Goal: Check status: Check status

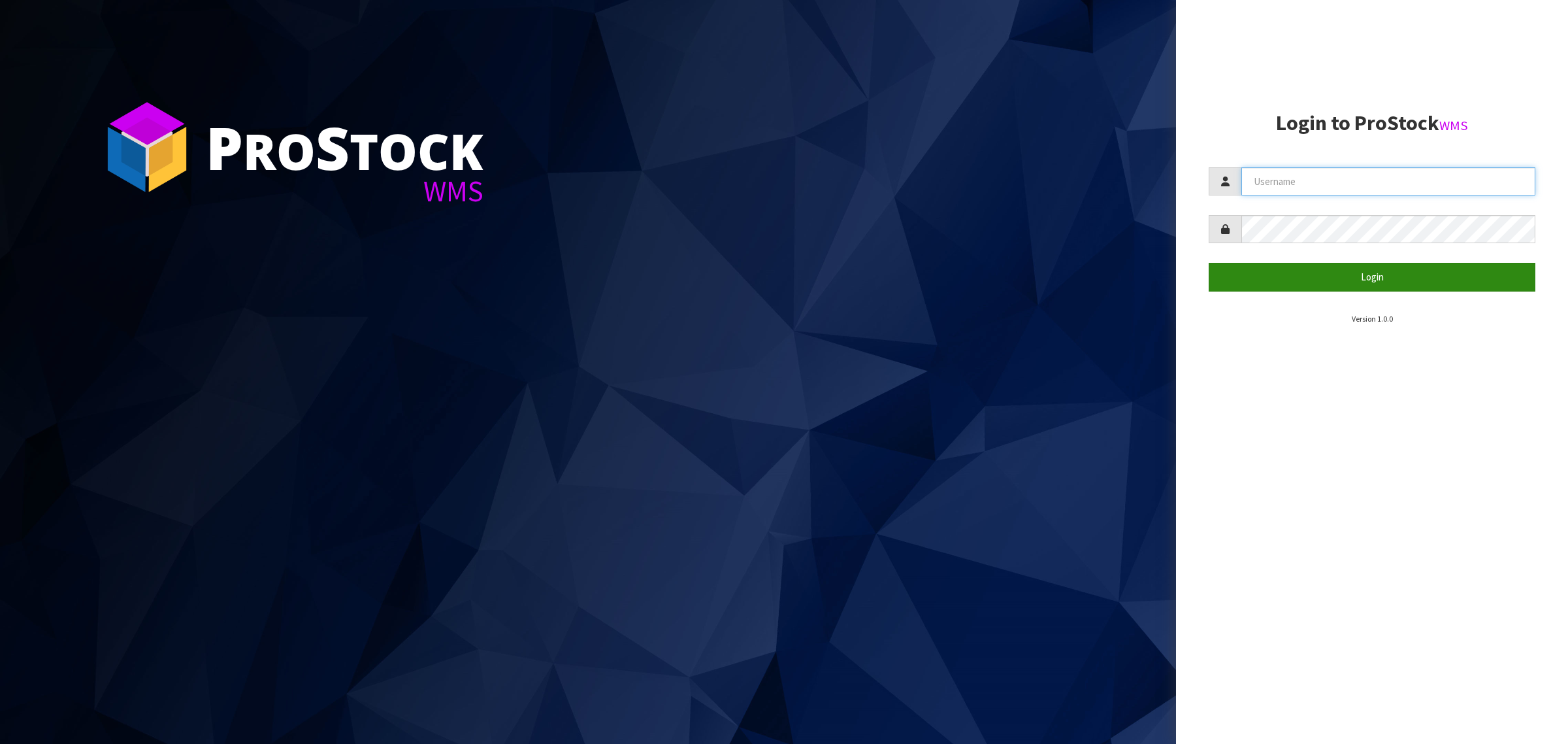
type input "[PERSON_NAME][EMAIL_ADDRESS][DOMAIN_NAME]"
click at [1366, 280] on button "Login" at bounding box center [1372, 277] width 326 height 28
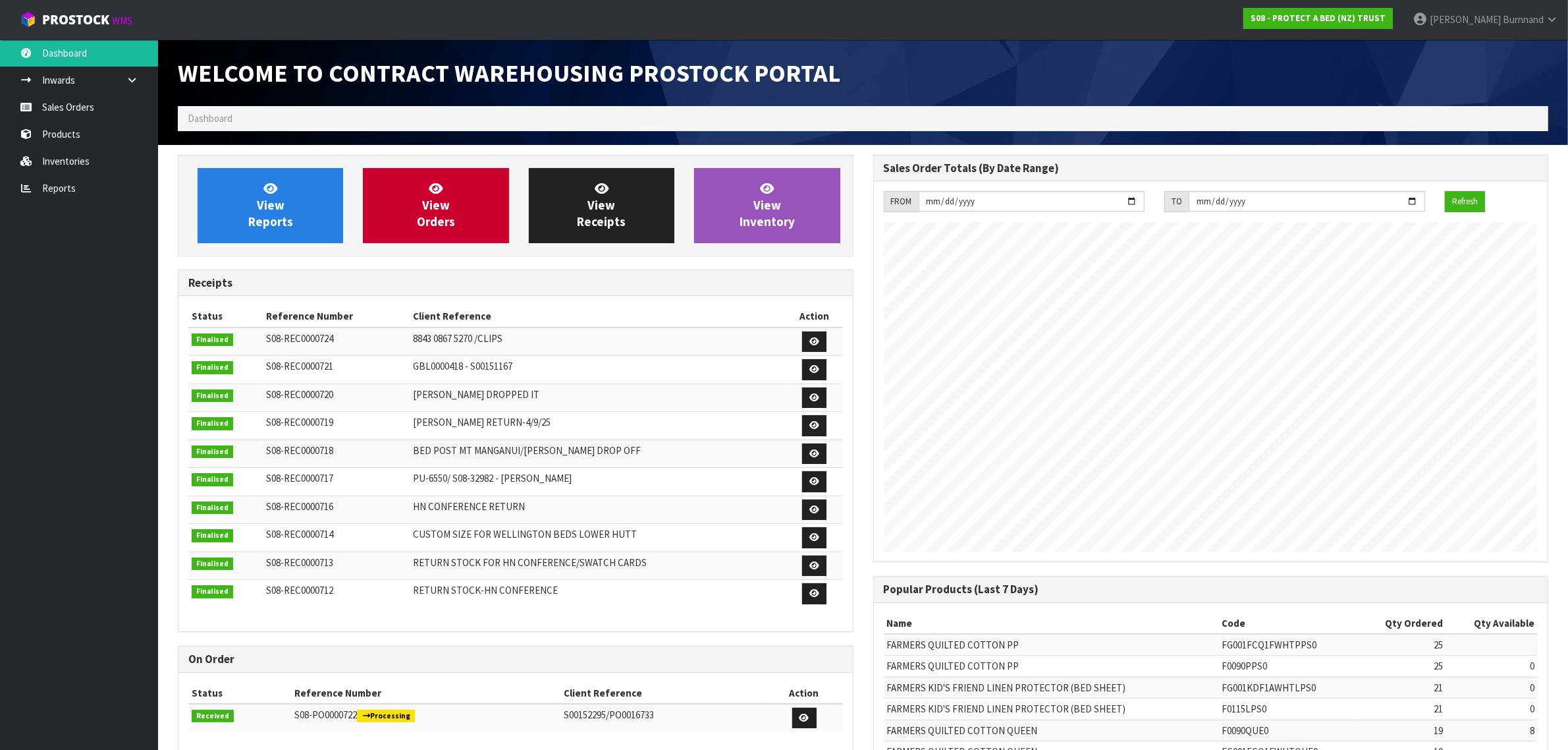
scroll to position [734, 695]
click at [66, 188] on link "Reports" at bounding box center [79, 188] width 158 height 27
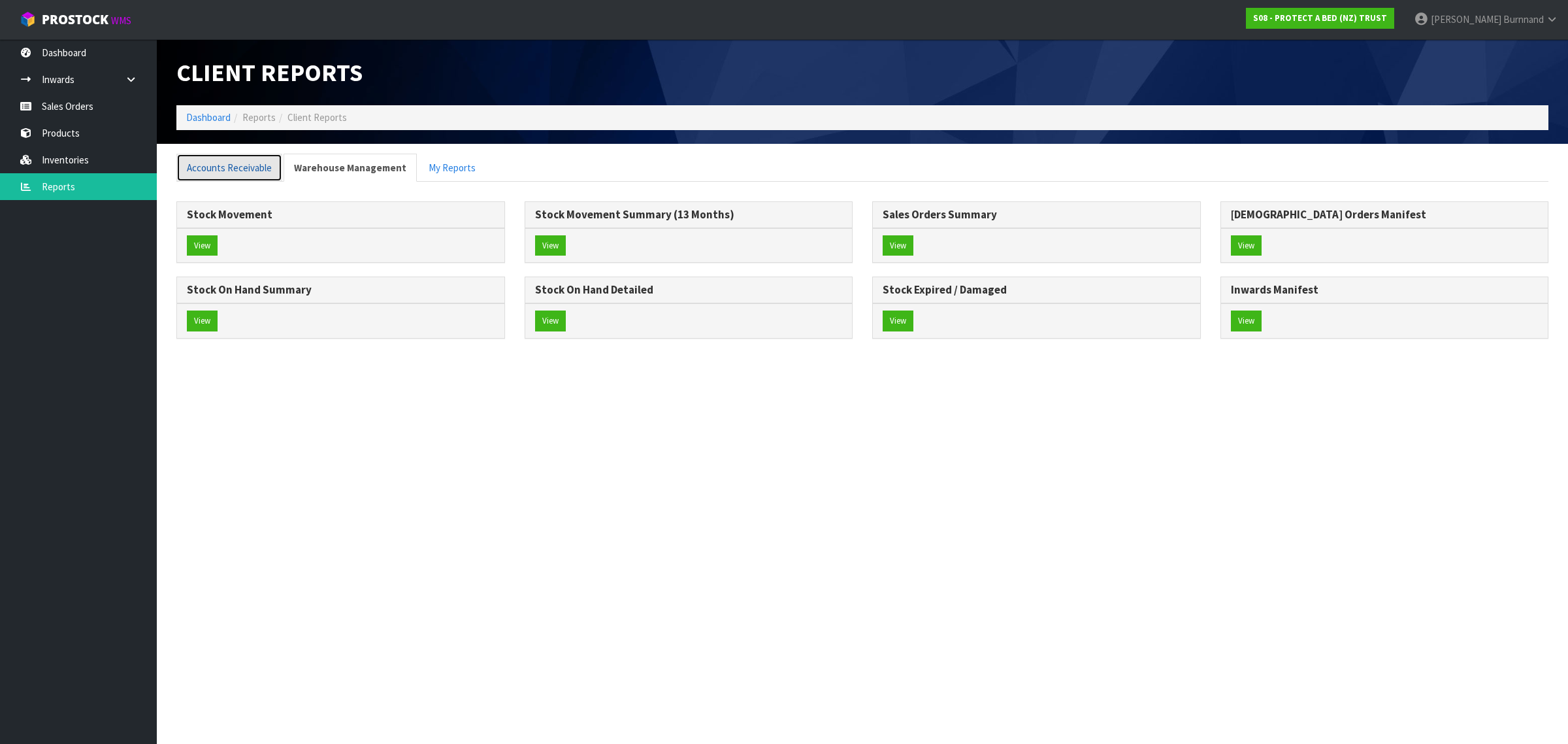
click at [217, 164] on link "Accounts Receivable" at bounding box center [229, 168] width 106 height 28
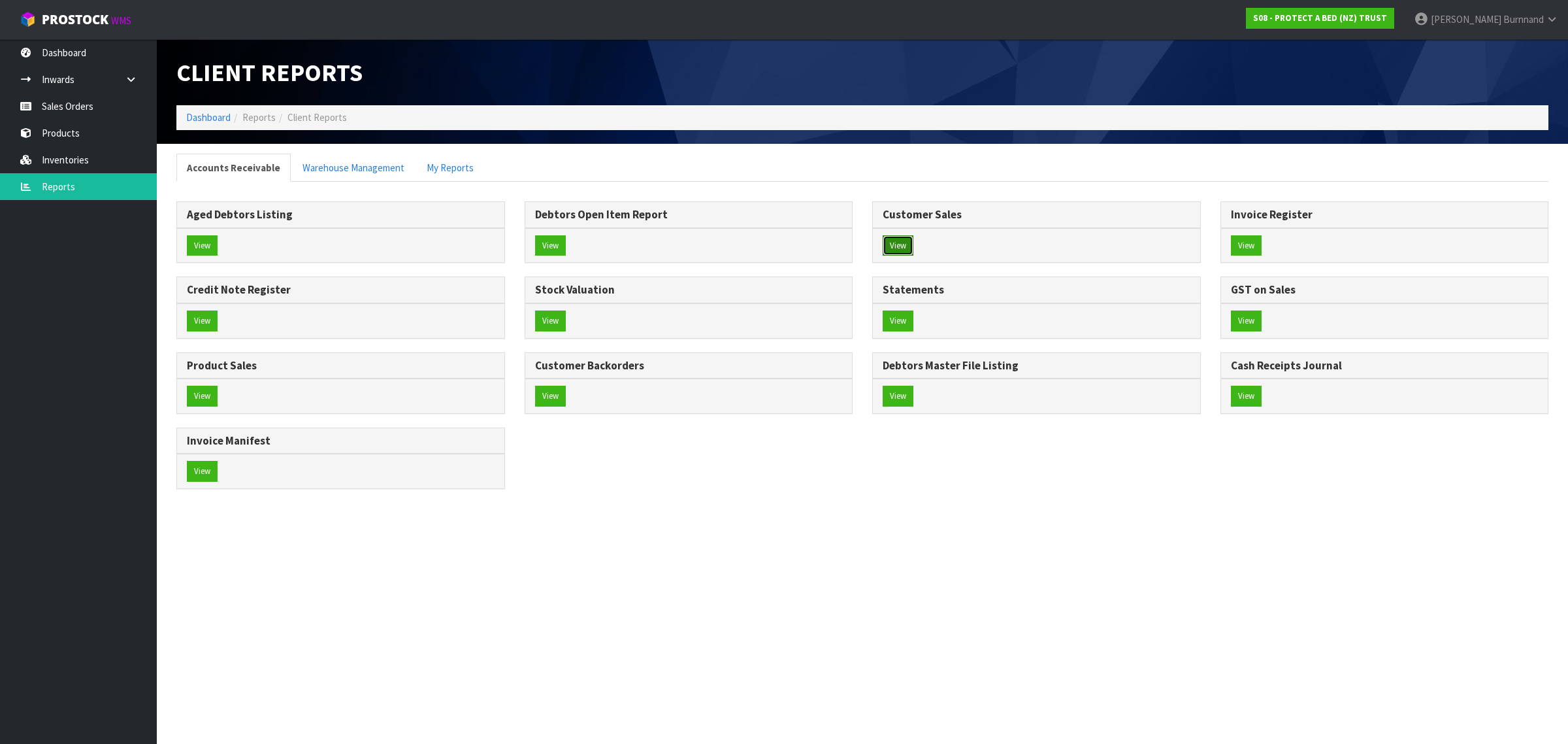
click at [903, 245] on button "View" at bounding box center [898, 245] width 31 height 21
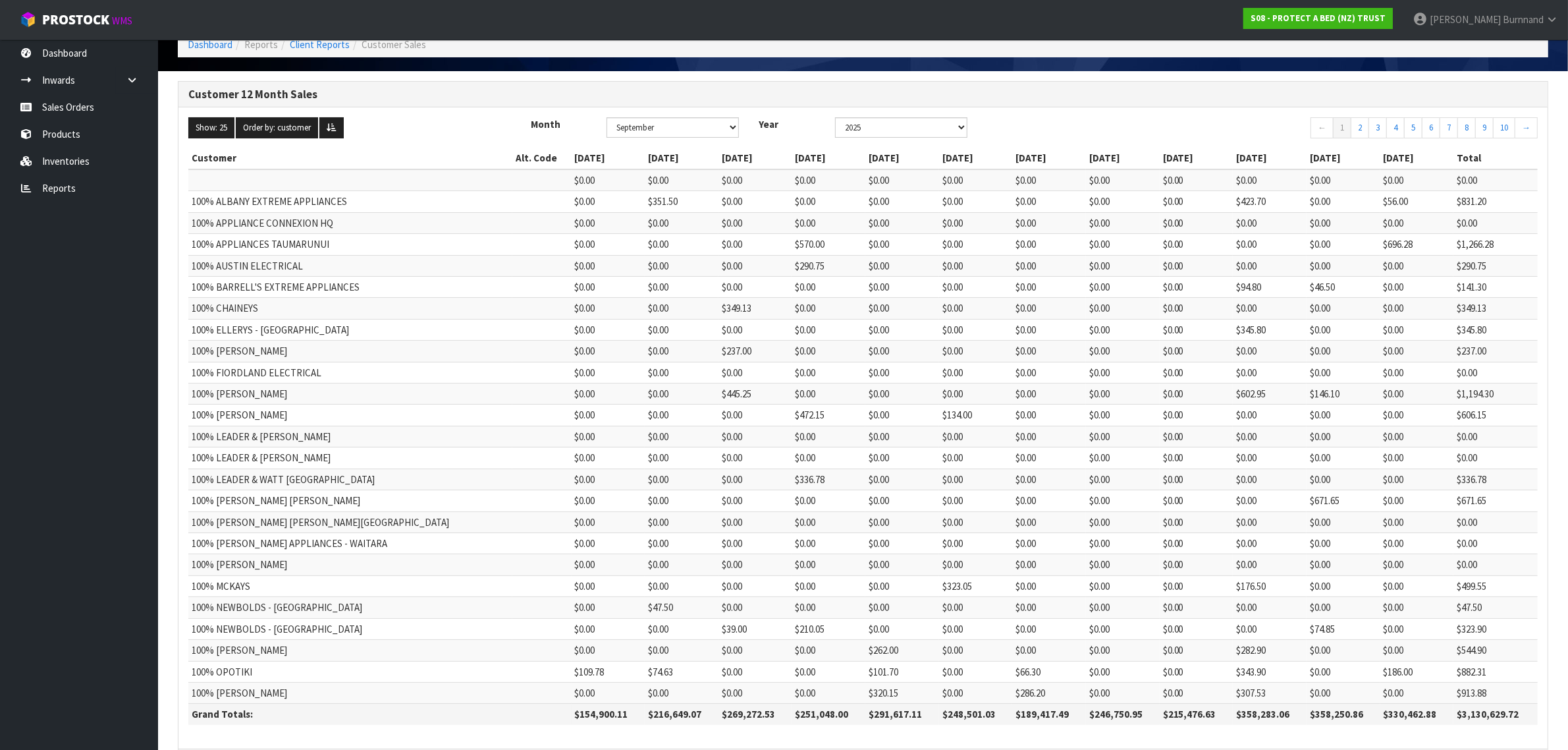
scroll to position [136, 0]
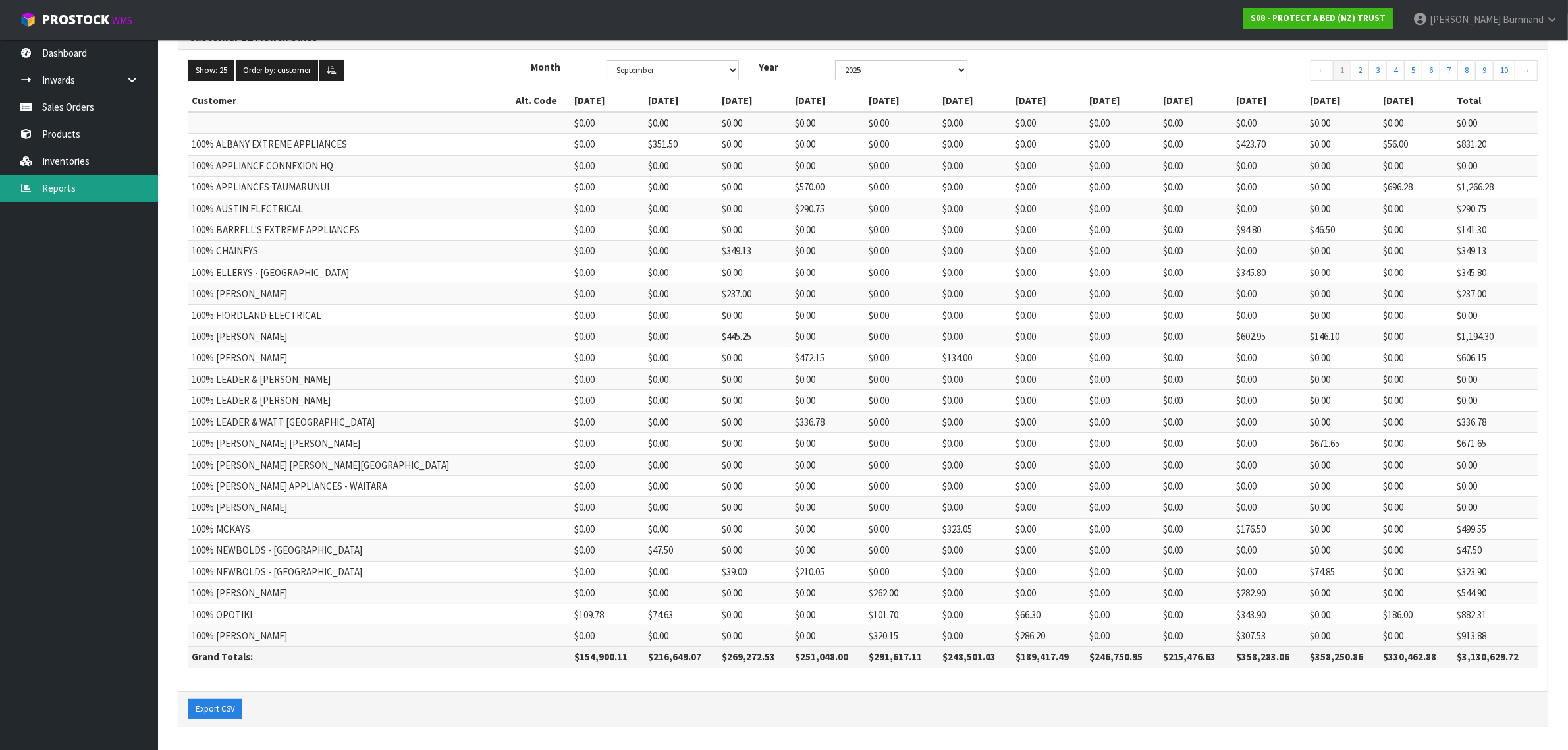
click at [71, 182] on link "Reports" at bounding box center [79, 188] width 158 height 27
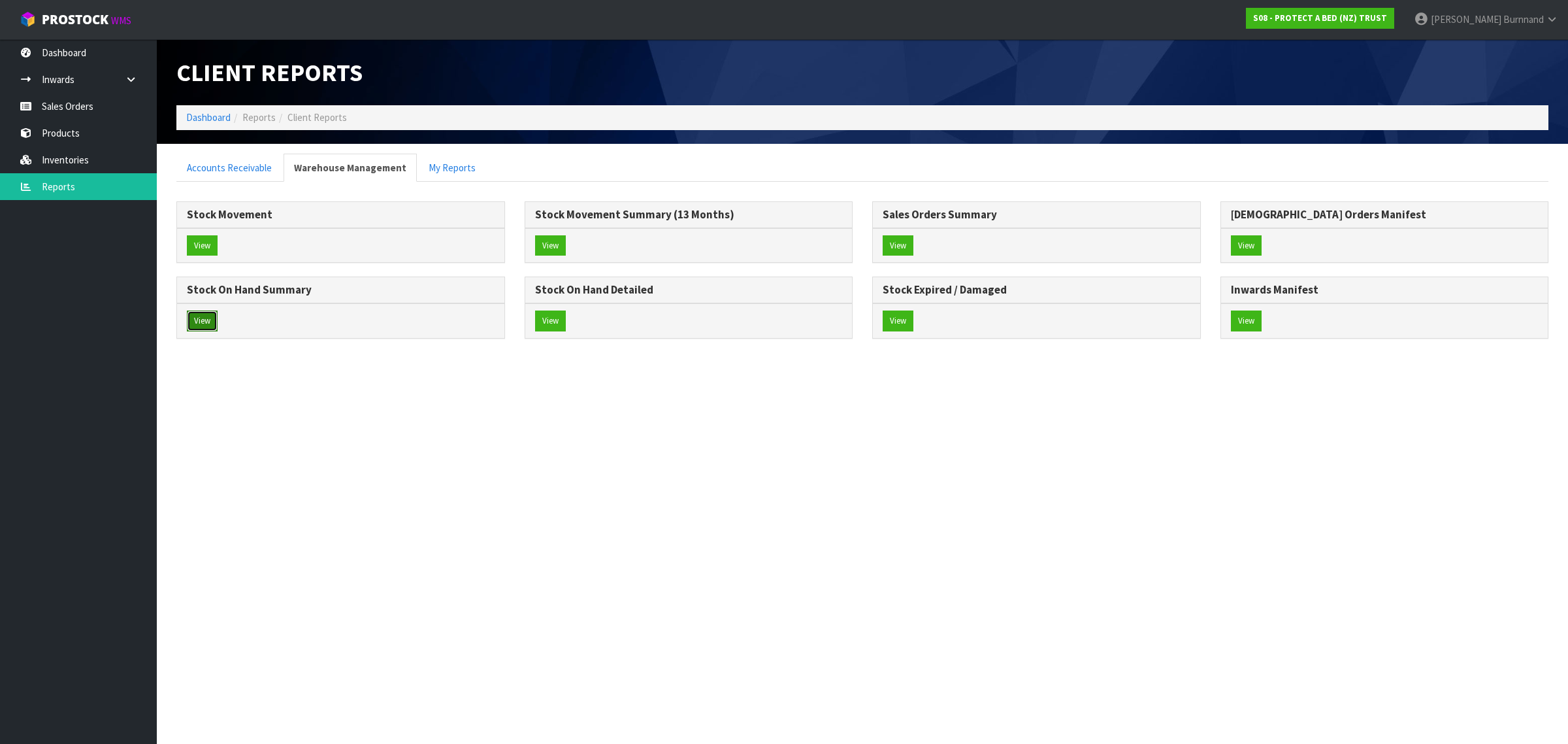
drag, startPoint x: 204, startPoint y: 321, endPoint x: 264, endPoint y: 321, distance: 60.0
click at [205, 321] on button "View" at bounding box center [202, 321] width 31 height 21
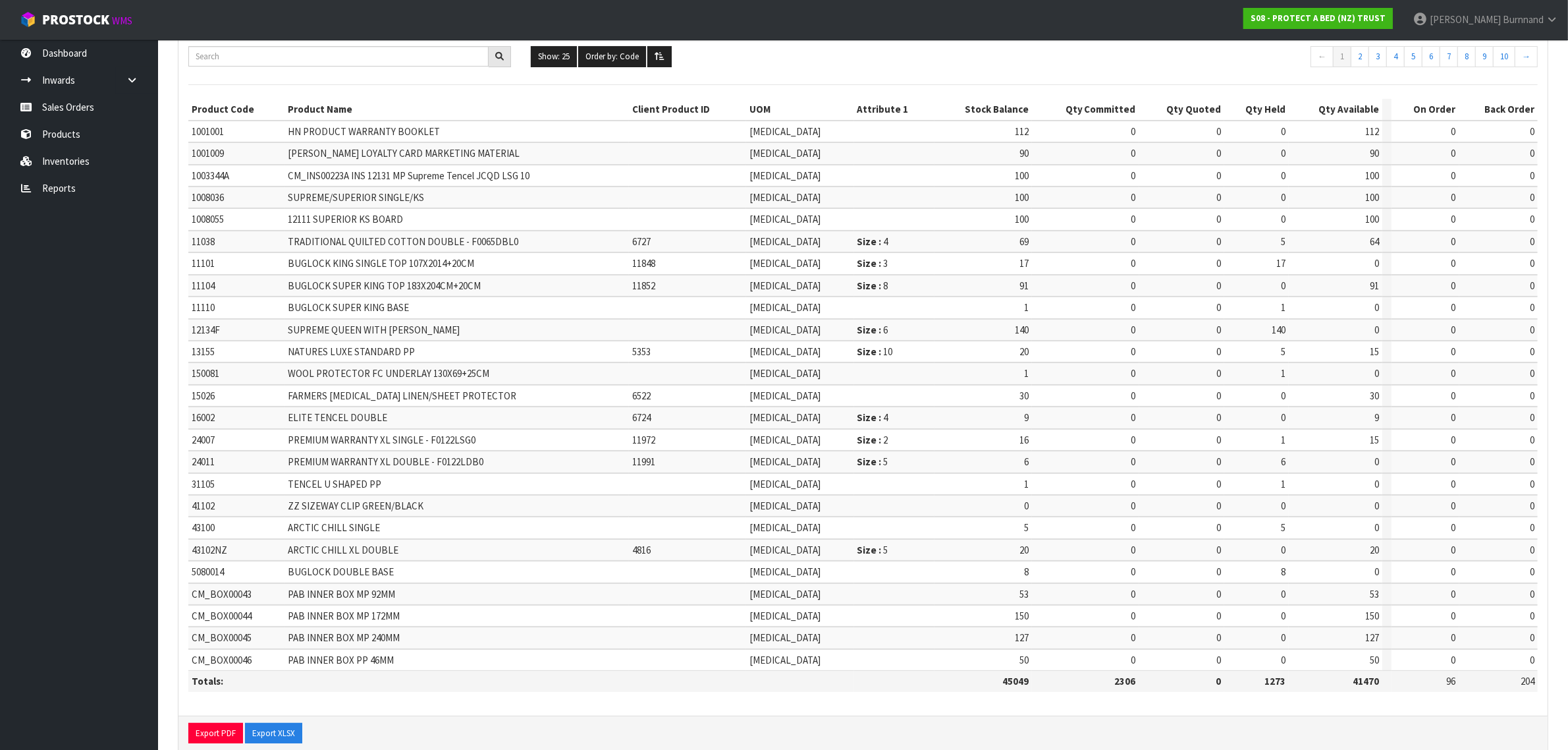
scroll to position [158, 0]
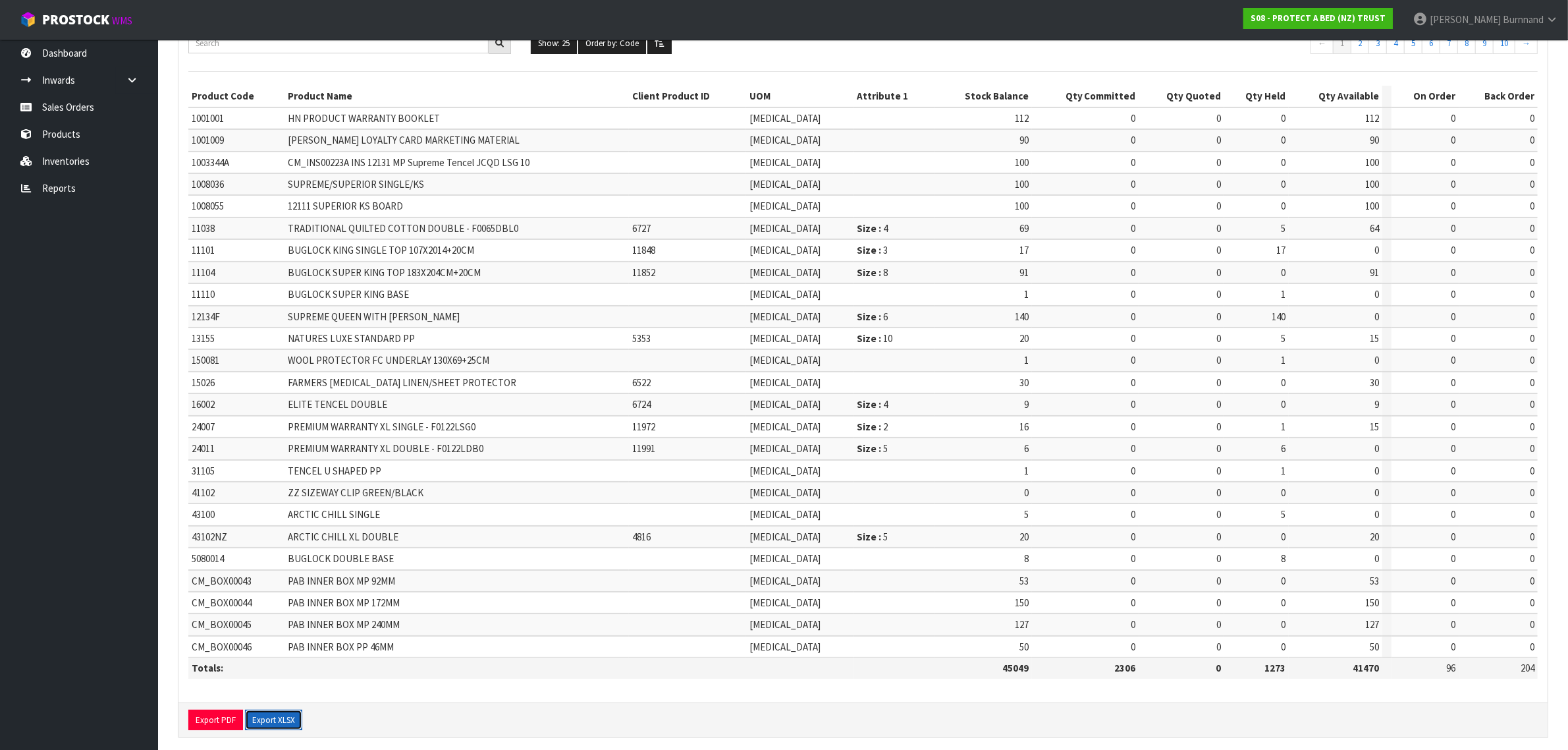
click at [284, 710] on button "Export XLSX" at bounding box center [273, 720] width 57 height 21
